Goal: Task Accomplishment & Management: Complete application form

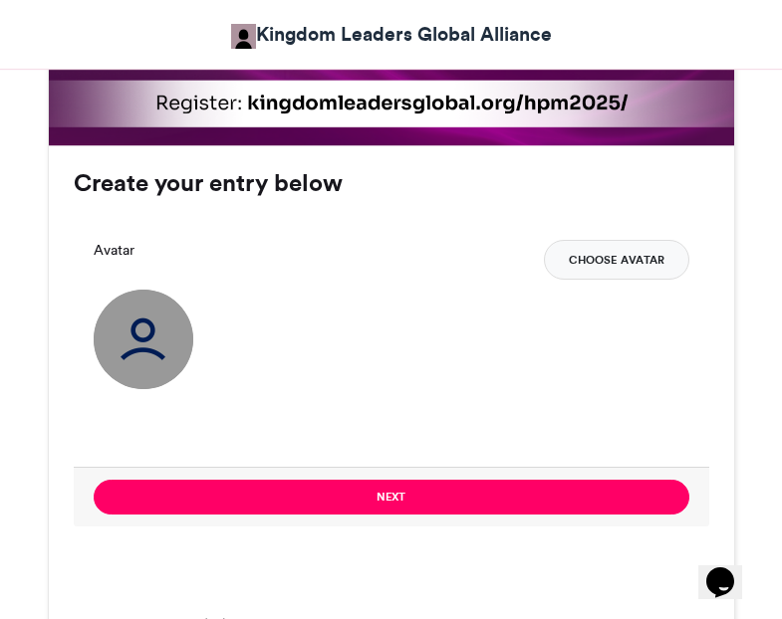
click at [617, 240] on button "Choose Avatar" at bounding box center [616, 260] width 145 height 40
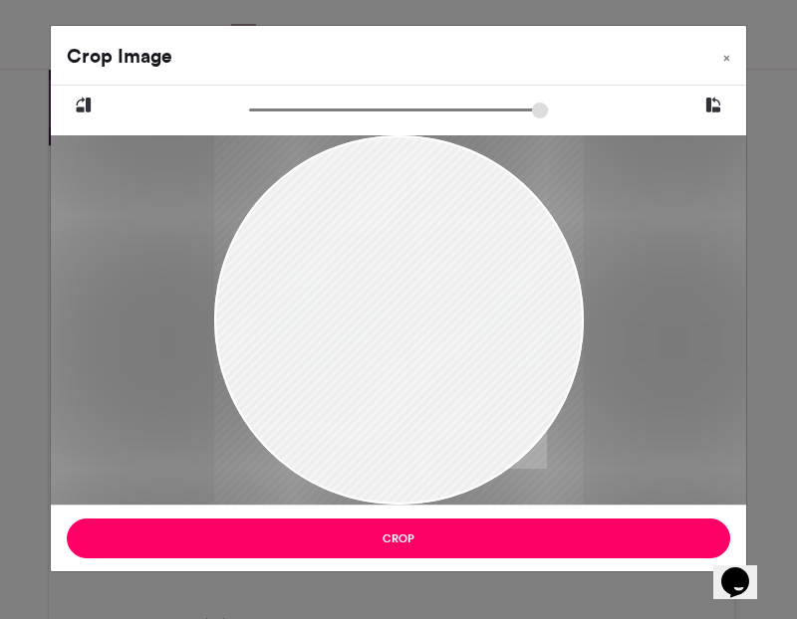
drag, startPoint x: 367, startPoint y: 372, endPoint x: 322, endPoint y: 343, distance: 54.7
click at [322, 343] on div at bounding box center [398, 291] width 369 height 554
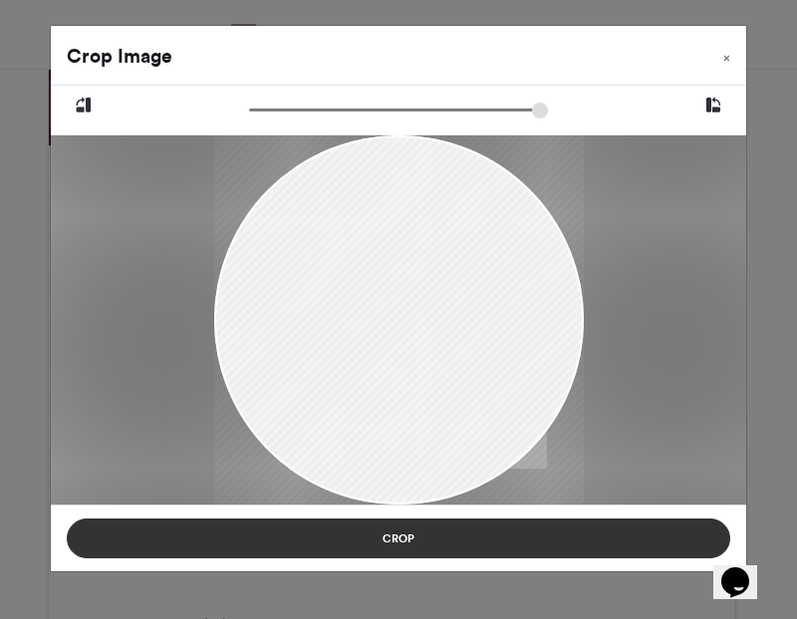
click at [377, 543] on button "Crop" at bounding box center [398, 539] width 663 height 40
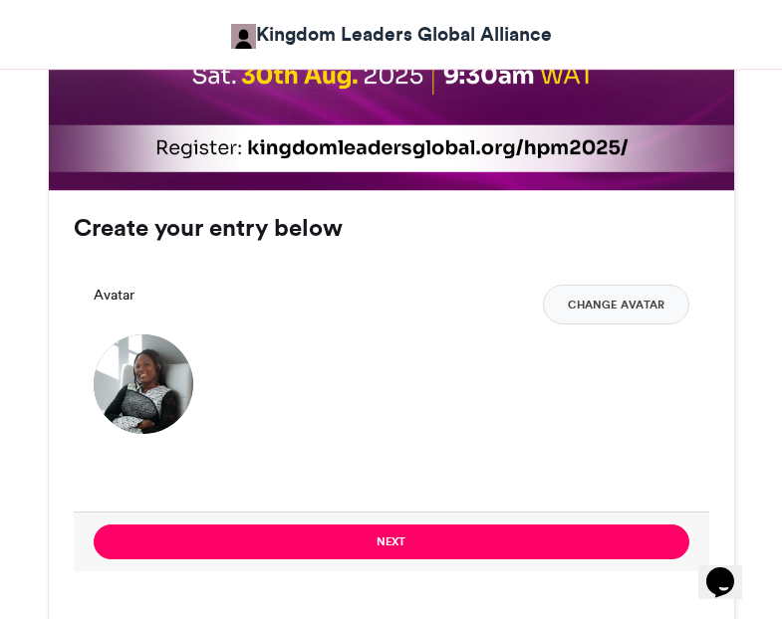
scroll to position [1294, 0]
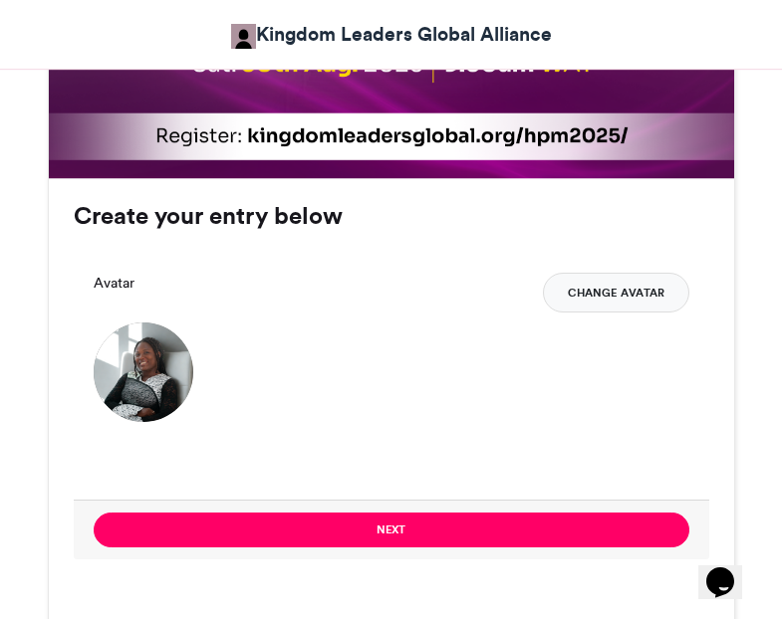
click at [591, 273] on button "Change Avatar" at bounding box center [616, 293] width 146 height 40
click at [615, 273] on button "Change Avatar" at bounding box center [616, 293] width 146 height 40
click at [588, 273] on button "Change Avatar" at bounding box center [616, 293] width 146 height 40
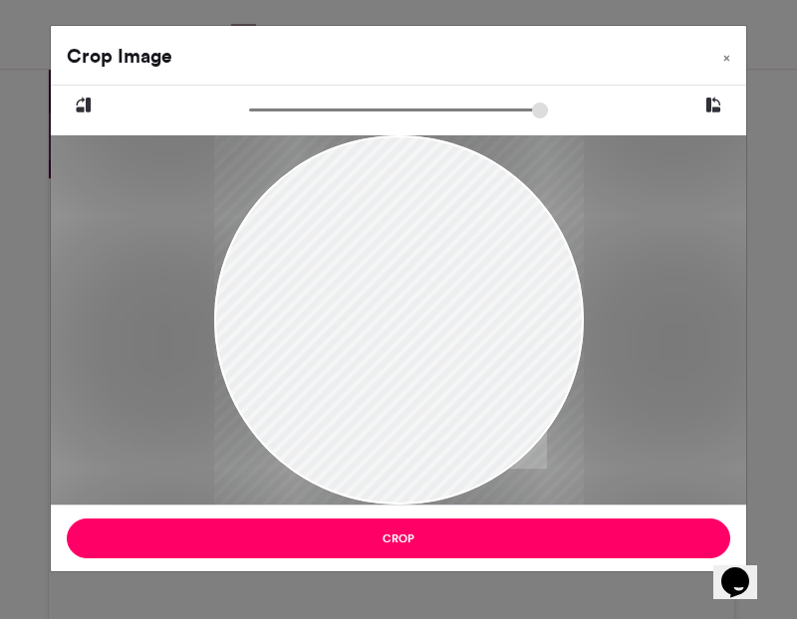
type input "******"
drag, startPoint x: 447, startPoint y: 313, endPoint x: 439, endPoint y: 344, distance: 32.8
click at [439, 344] on div at bounding box center [388, 354] width 447 height 671
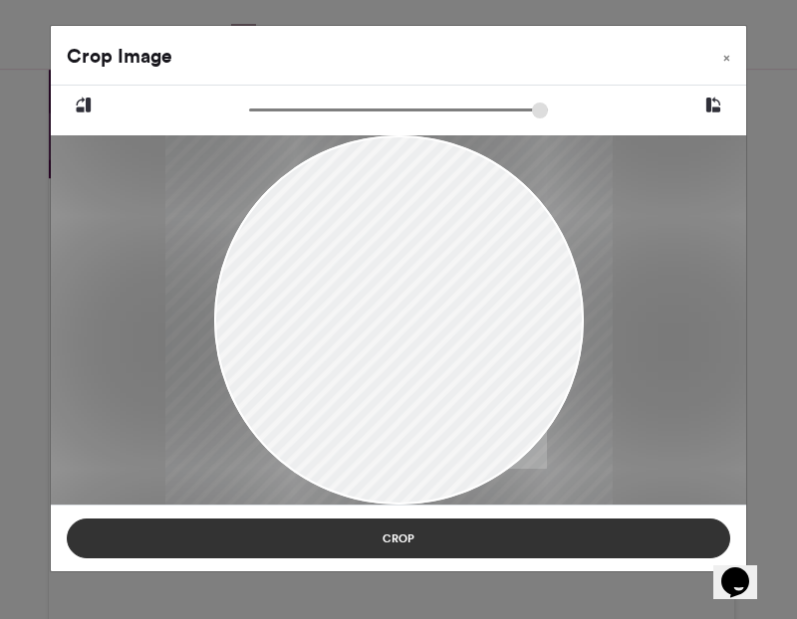
click at [638, 546] on button "Crop" at bounding box center [398, 539] width 663 height 40
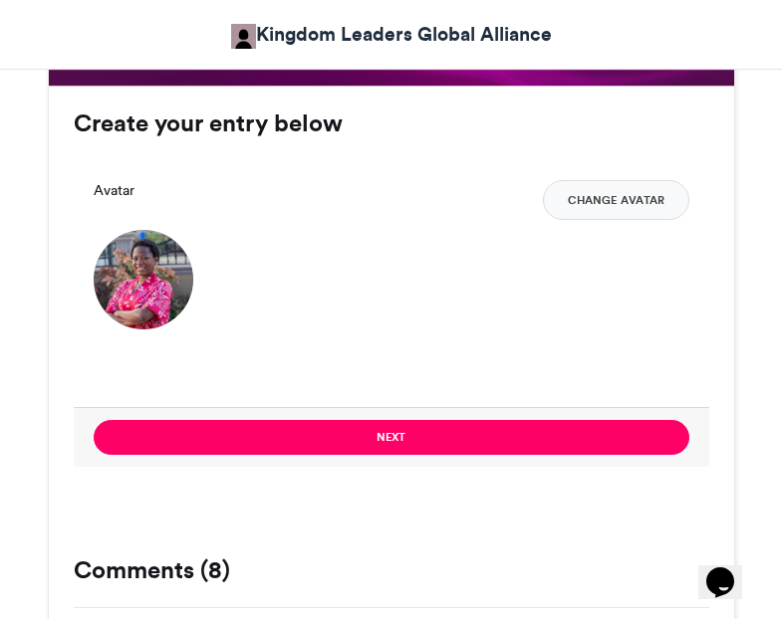
scroll to position [1461, 0]
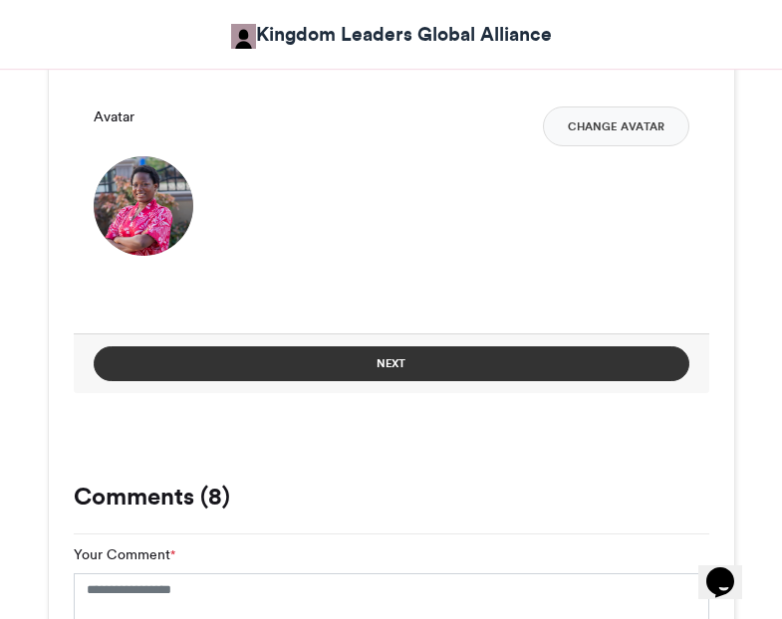
click at [436, 346] on button "Next" at bounding box center [391, 363] width 595 height 35
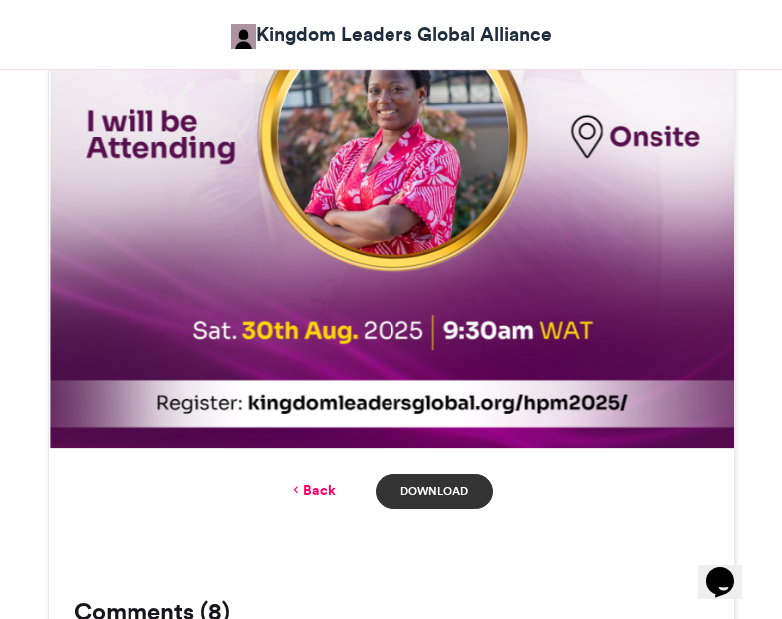
scroll to position [1048, 0]
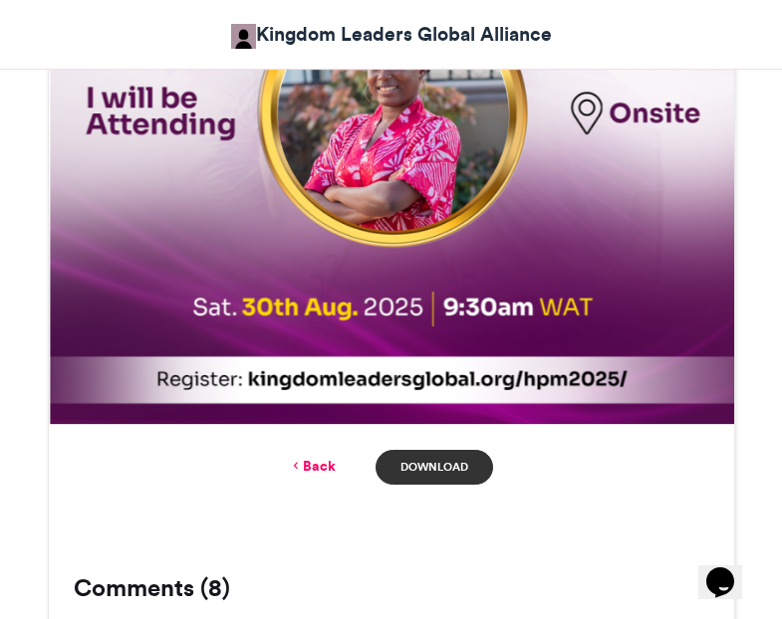
click at [454, 450] on link "Download" at bounding box center [433, 467] width 116 height 35
